Goal: Check status

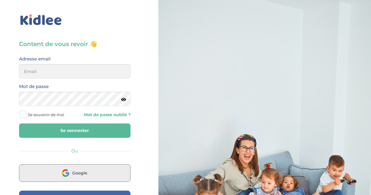
click at [71, 167] on button "Google" at bounding box center [74, 173] width 111 height 18
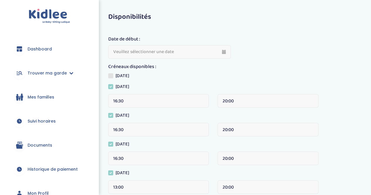
click at [36, 122] on span "Suivi horaires" at bounding box center [42, 121] width 28 height 6
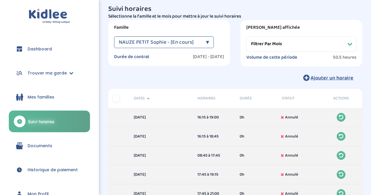
scroll to position [8, 0]
click at [201, 38] on div "NAUZE PETIT Sophie - [En cours] ▼" at bounding box center [164, 42] width 100 height 12
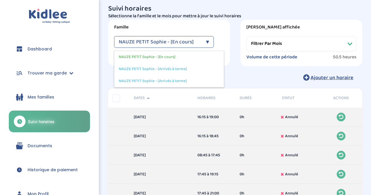
click at [258, 63] on div "Période affichée Filtrer par mois septembre 2025 octobre 2025 novembre 2025 déc…" at bounding box center [302, 43] width 122 height 47
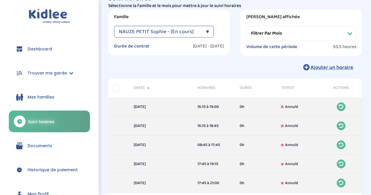
scroll to position [0, 0]
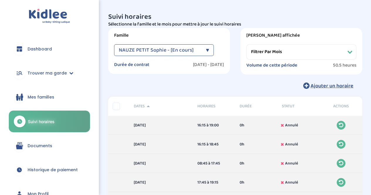
click at [333, 53] on select "Filtrer par mois septembre 2025 octobre 2025 novembre 2025 décembre 2025 janvie…" at bounding box center [301, 51] width 110 height 15
click at [246, 44] on select "Filtrer par mois septembre 2025 octobre 2025 novembre 2025 décembre 2025 janvie…" at bounding box center [301, 51] width 110 height 15
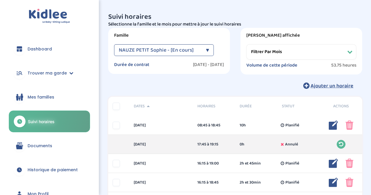
click at [321, 49] on select "Filtrer par mois septembre 2025 octobre 2025 novembre 2025 décembre 2025 janvie…" at bounding box center [301, 51] width 110 height 15
select select "septembre 2025"
click at [246, 44] on select "Filtrer par mois septembre 2025 octobre 2025 novembre 2025 décembre 2025 janvie…" at bounding box center [301, 51] width 110 height 15
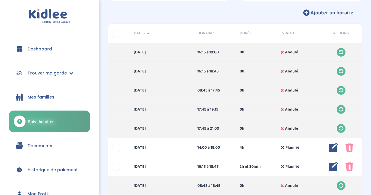
scroll to position [72, 0]
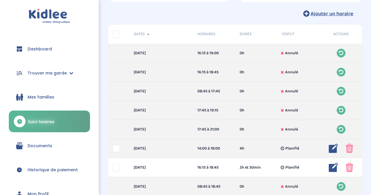
click at [347, 151] on img at bounding box center [350, 148] width 8 height 9
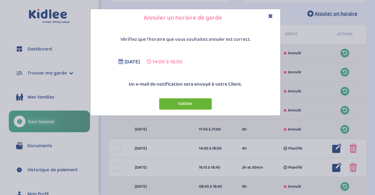
click at [189, 107] on button "Valider" at bounding box center [185, 103] width 53 height 11
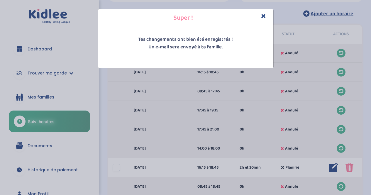
click at [263, 16] on icon "Close" at bounding box center [263, 16] width 5 height 6
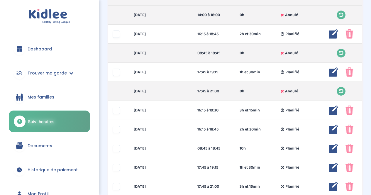
scroll to position [206, 0]
